Goal: Check status

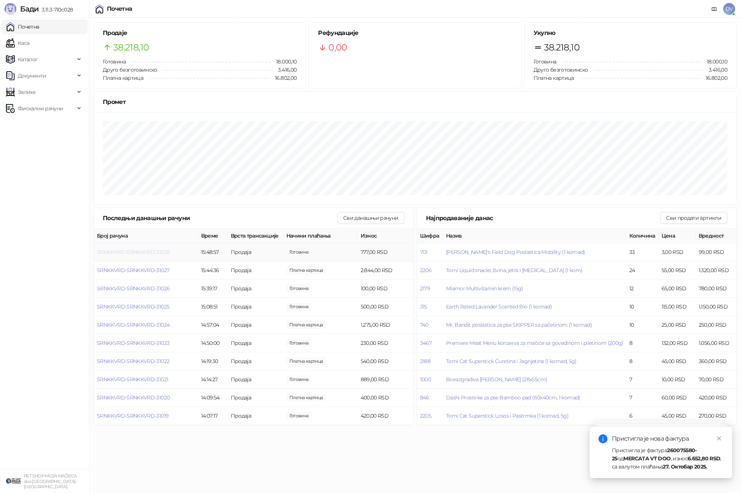
click at [141, 251] on span "SRNKKVRD-SRNKKVRD-31028" at bounding box center [133, 252] width 73 height 7
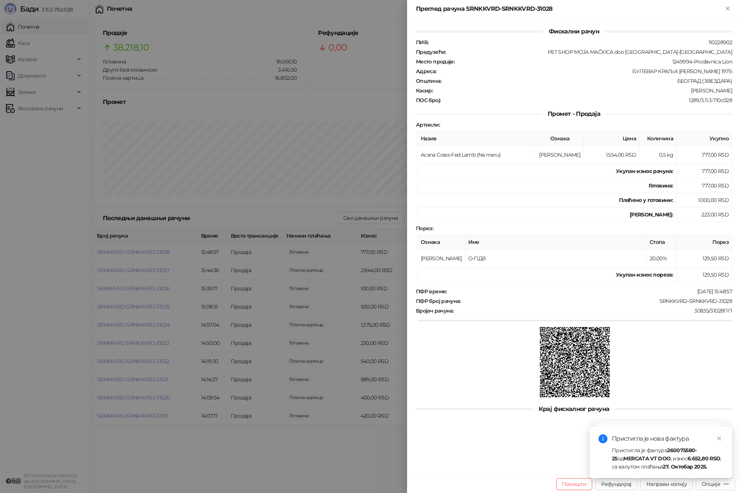
click at [147, 266] on div at bounding box center [370, 246] width 741 height 493
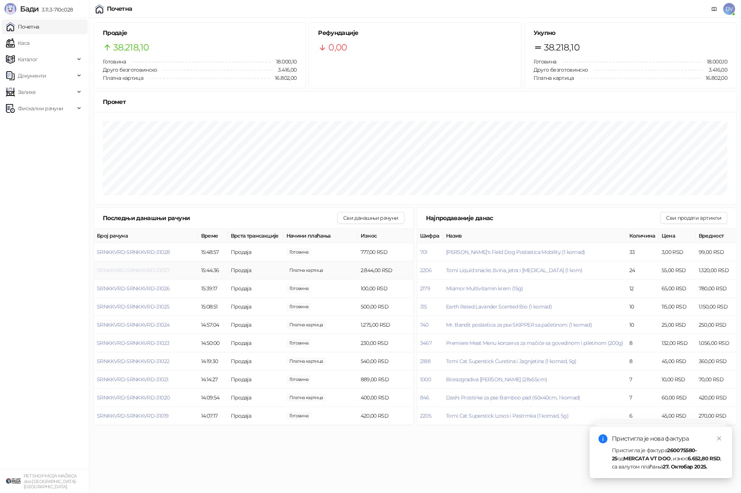
click at [151, 272] on span "SRNKKVRD-SRNKKVRD-31027" at bounding box center [133, 270] width 72 height 7
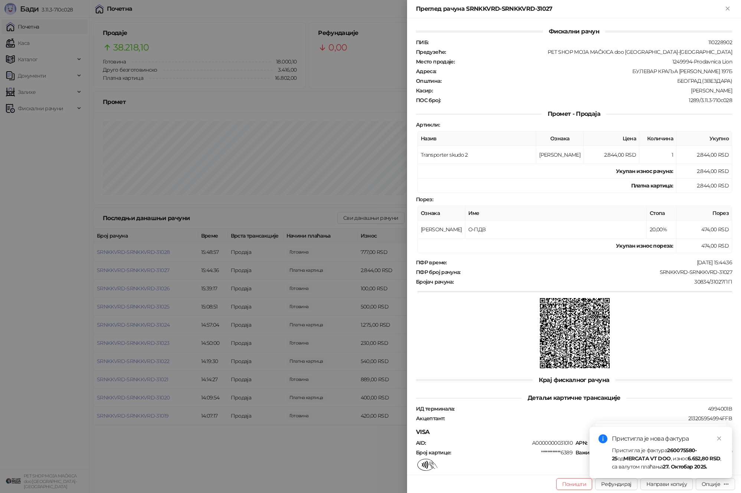
click at [151, 272] on div at bounding box center [370, 246] width 741 height 493
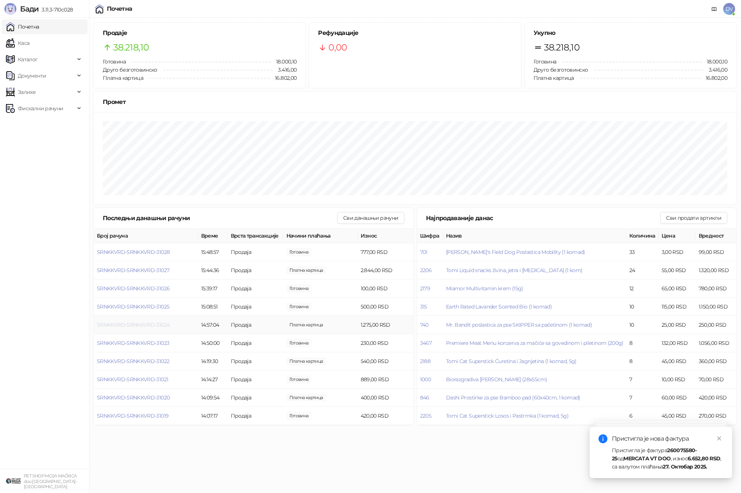
click at [139, 327] on span "SRNKKVRD-SRNKKVRD-31024" at bounding box center [133, 324] width 73 height 7
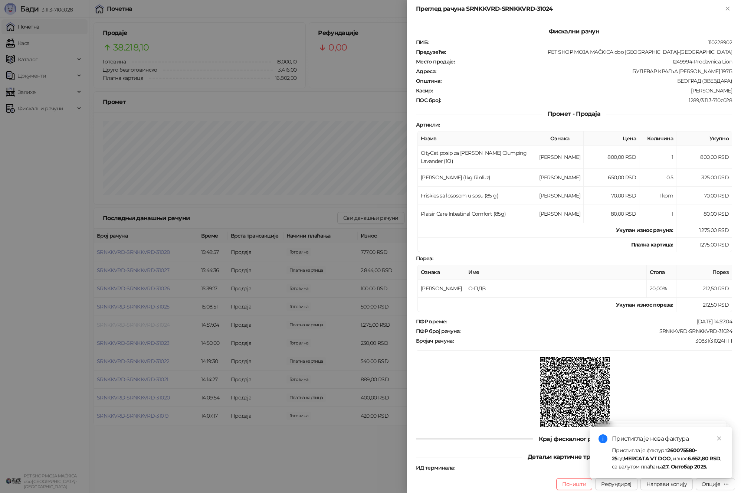
click at [139, 327] on div at bounding box center [370, 246] width 741 height 493
